Goal: Task Accomplishment & Management: Use online tool/utility

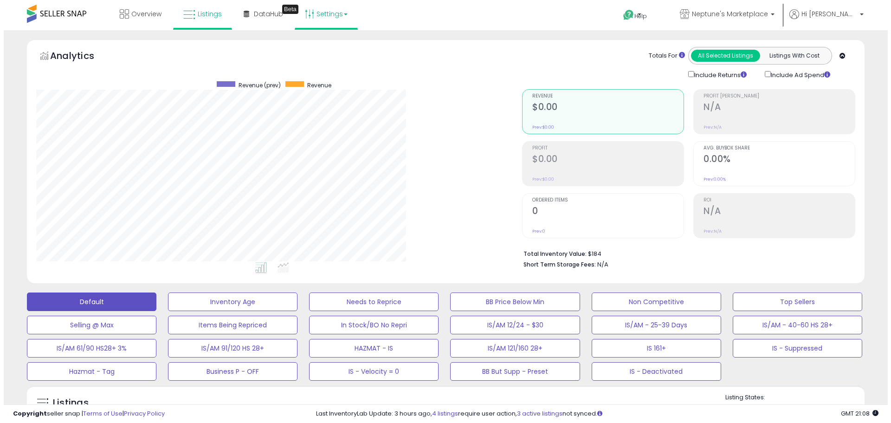
scroll to position [190, 486]
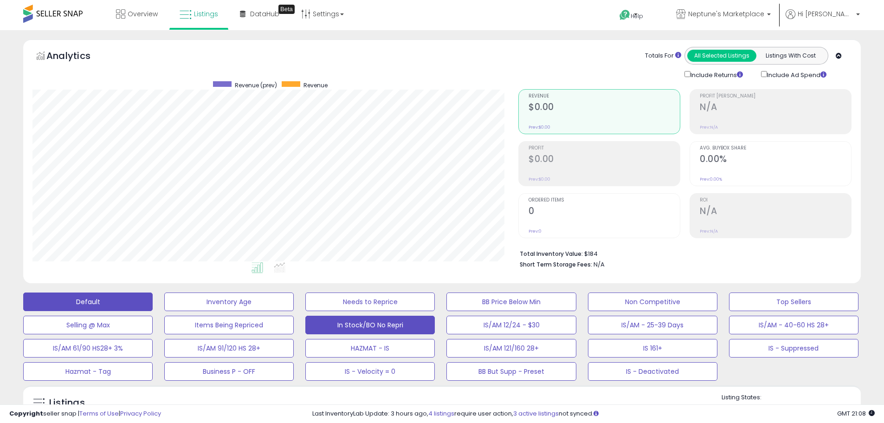
click at [400, 328] on button "In Stock/BO No Repri" at bounding box center [369, 325] width 129 height 19
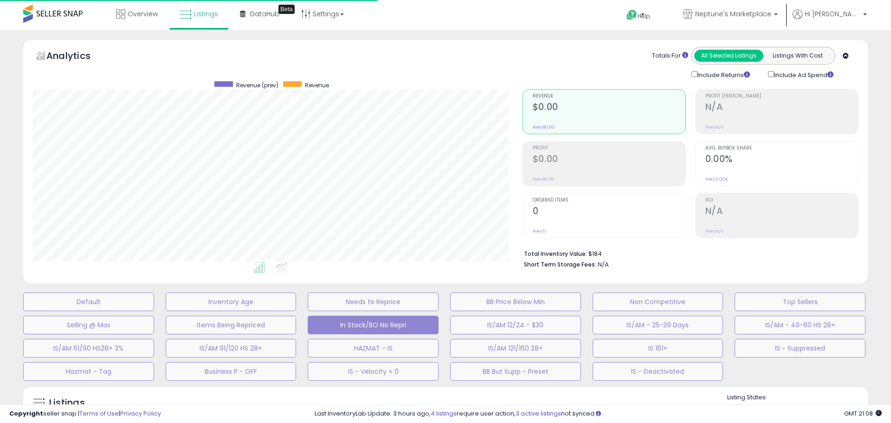
select select "**"
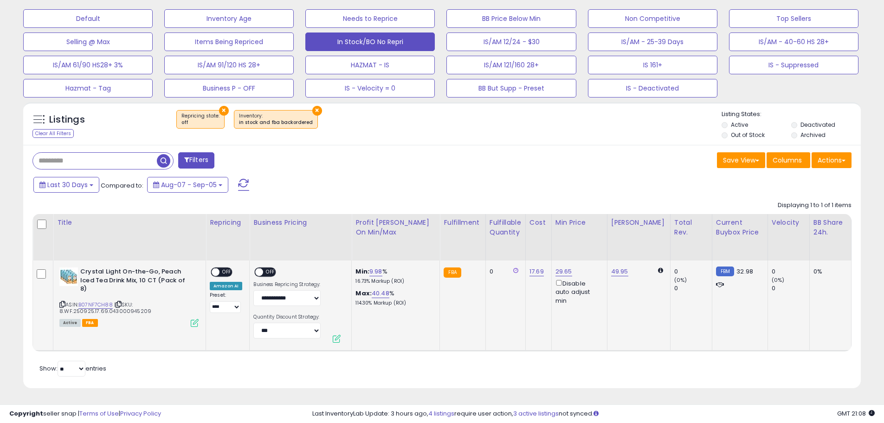
scroll to position [190, 486]
click at [219, 268] on span at bounding box center [216, 272] width 8 height 8
click at [274, 268] on span "OFF" at bounding box center [271, 272] width 15 height 8
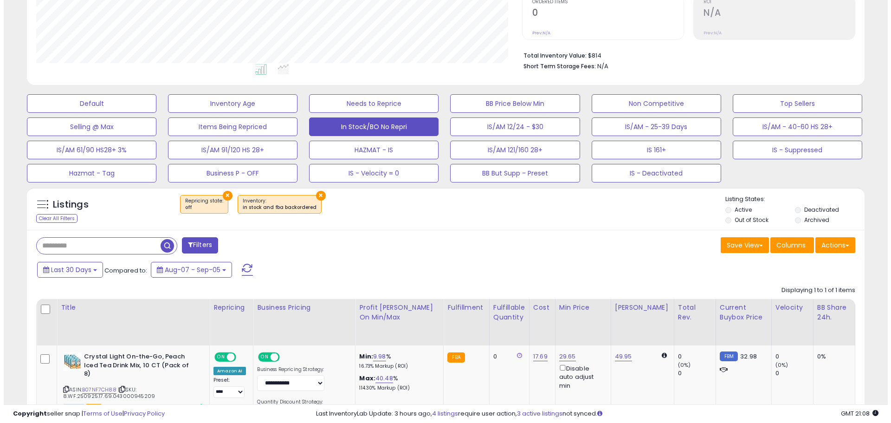
scroll to position [197, 0]
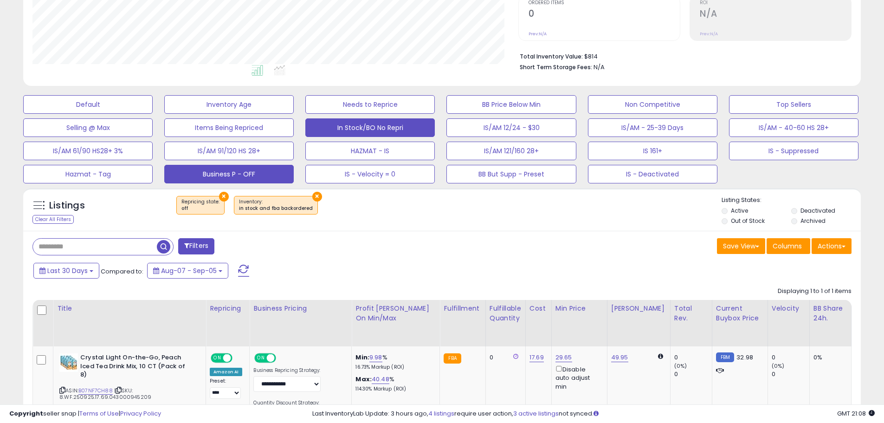
click at [223, 179] on button "Business P - OFF" at bounding box center [228, 174] width 129 height 19
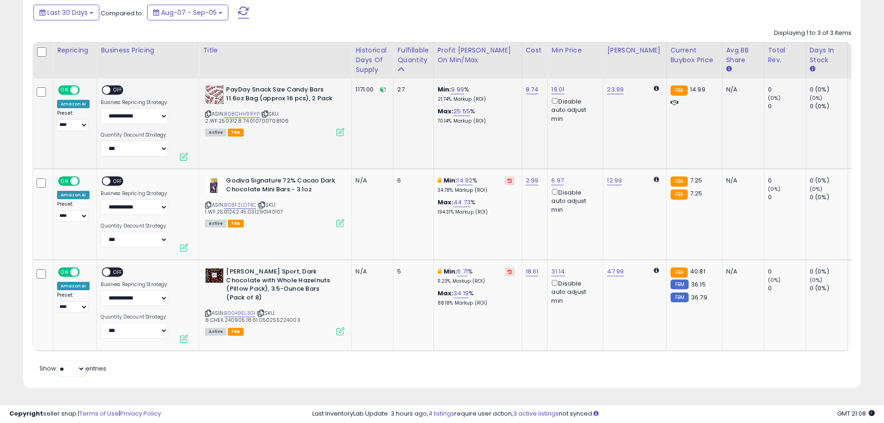
scroll to position [190, 486]
click at [117, 86] on span "OFF" at bounding box center [118, 90] width 15 height 8
click at [111, 177] on span "OFF" at bounding box center [118, 181] width 15 height 8
click at [118, 268] on span "OFF" at bounding box center [118, 272] width 15 height 8
click at [559, 85] on link "19.01" at bounding box center [557, 89] width 13 height 9
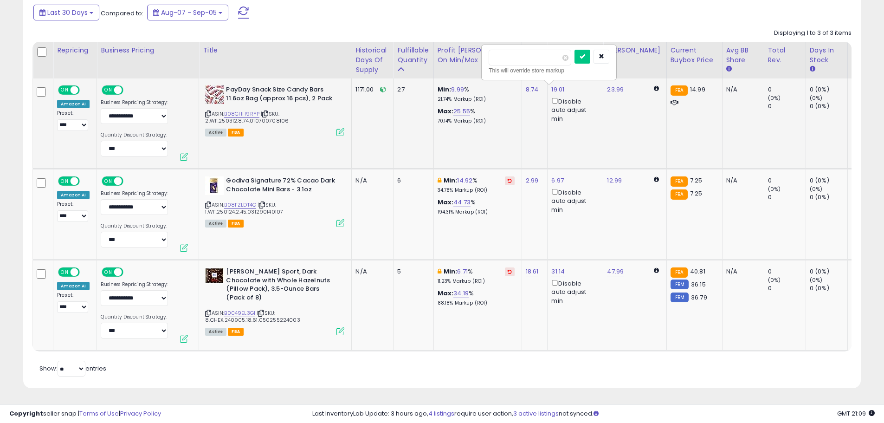
drag, startPoint x: 533, startPoint y: 54, endPoint x: 484, endPoint y: 49, distance: 50.0
click at [485, 50] on div "***** This will override store markup" at bounding box center [549, 62] width 134 height 34
type input "*****"
click button "submit" at bounding box center [582, 57] width 16 height 14
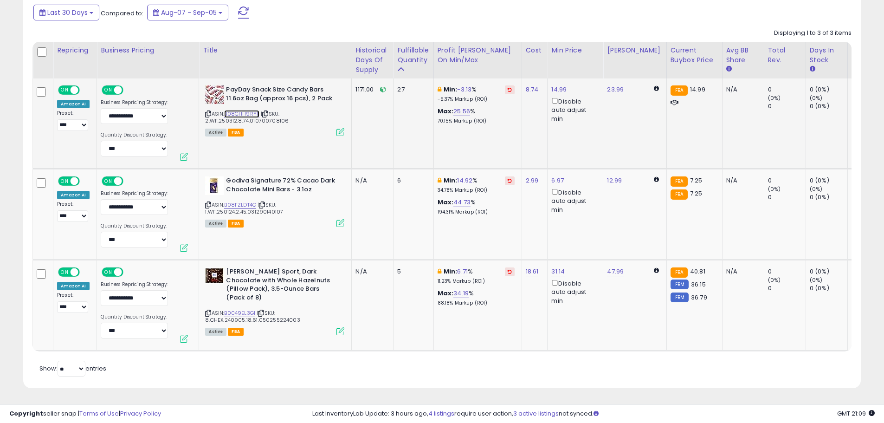
click at [247, 110] on link "B08CHH9RYP" at bounding box center [241, 114] width 35 height 8
click at [466, 85] on link "-3.13" at bounding box center [464, 89] width 14 height 9
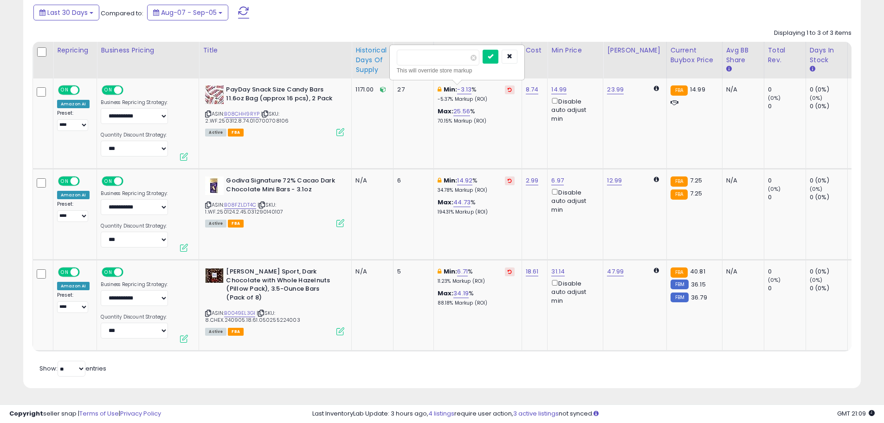
drag, startPoint x: 417, startPoint y: 51, endPoint x: 371, endPoint y: 51, distance: 45.5
click at [378, 51] on table "Repricing Business Pricing Title Cost Min Price ON" at bounding box center [831, 197] width 1598 height 310
type input "*"
click button "submit" at bounding box center [491, 57] width 16 height 14
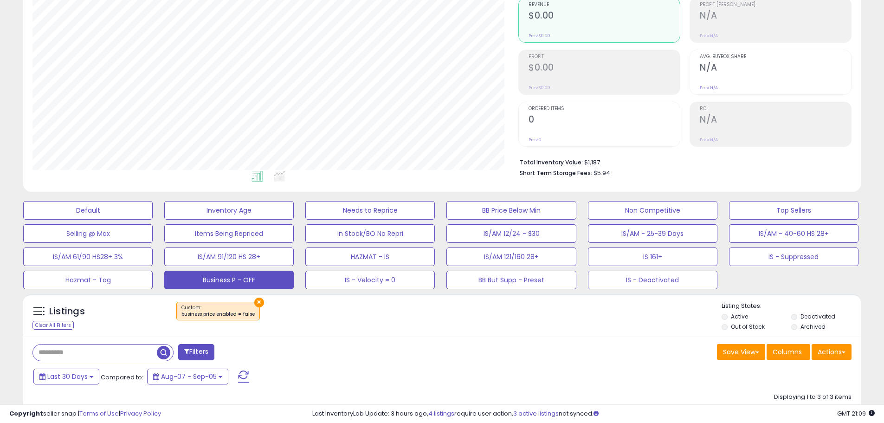
scroll to position [91, 0]
